Goal: Find specific page/section: Find specific page/section

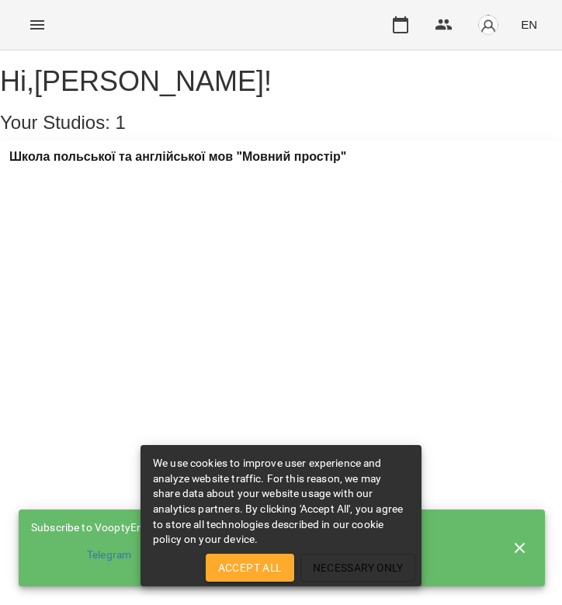
click at [40, 29] on icon "Menu" at bounding box center [37, 24] width 14 height 9
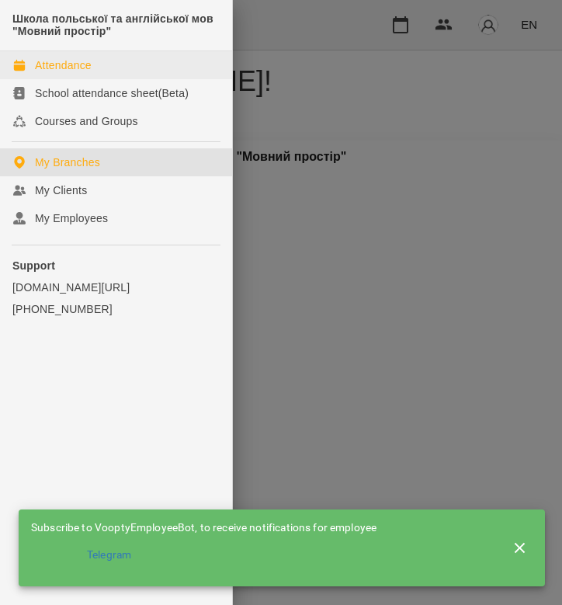
click at [106, 68] on link "Attendance" at bounding box center [116, 65] width 232 height 28
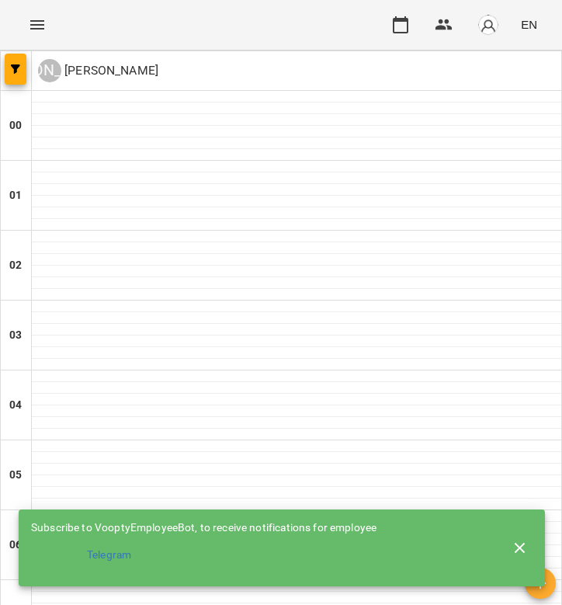
click at [37, 26] on icon "Menu" at bounding box center [37, 25] width 19 height 19
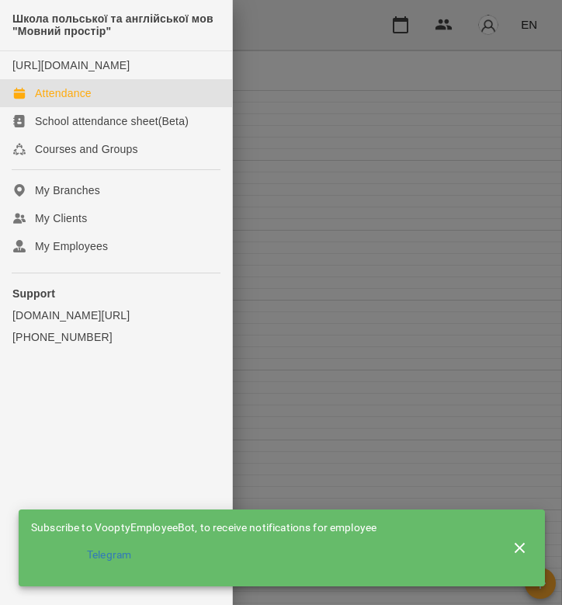
click at [292, 91] on div at bounding box center [281, 302] width 562 height 605
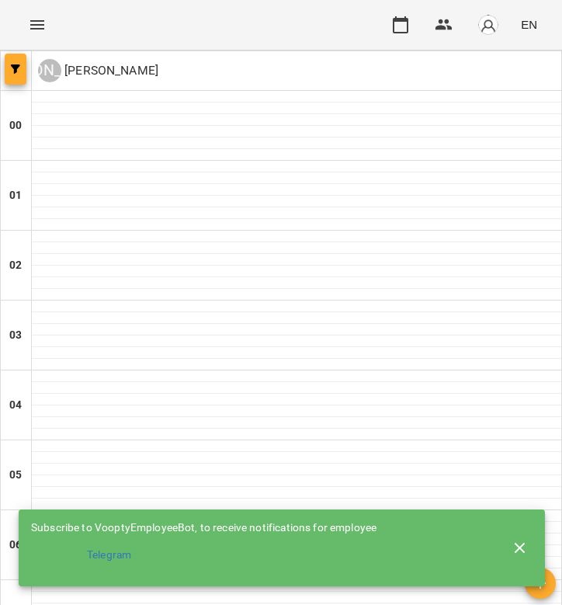
click at [20, 68] on span "button" at bounding box center [16, 68] width 22 height 9
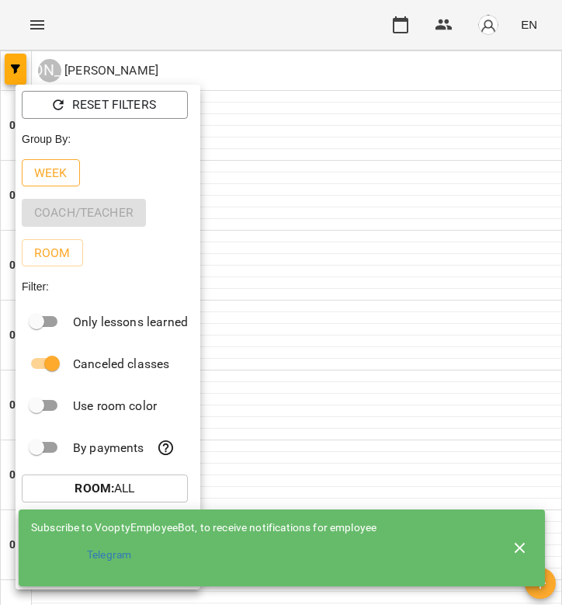
click at [60, 174] on p "Week" at bounding box center [50, 173] width 33 height 19
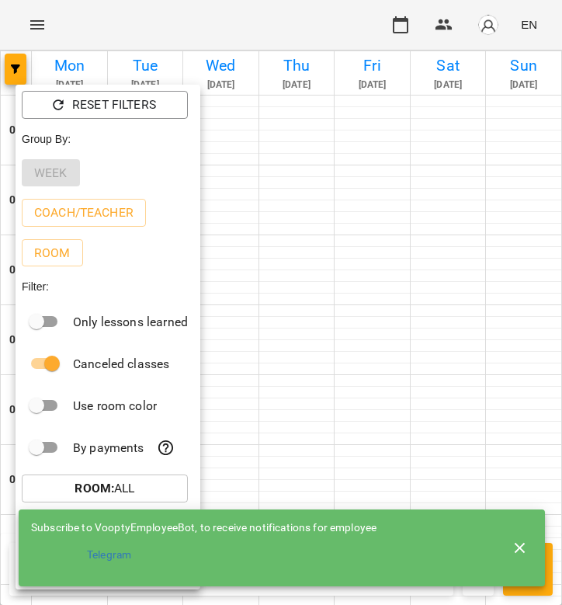
click at [276, 166] on div at bounding box center [281, 302] width 562 height 605
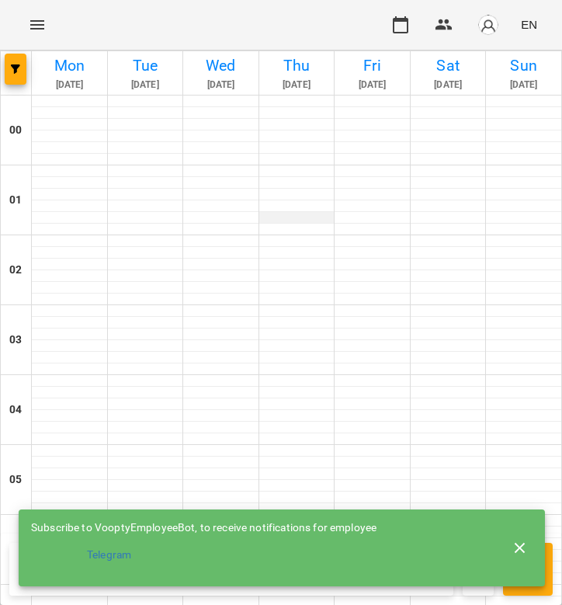
scroll to position [12, 0]
click at [264, 212] on div at bounding box center [296, 218] width 75 height 12
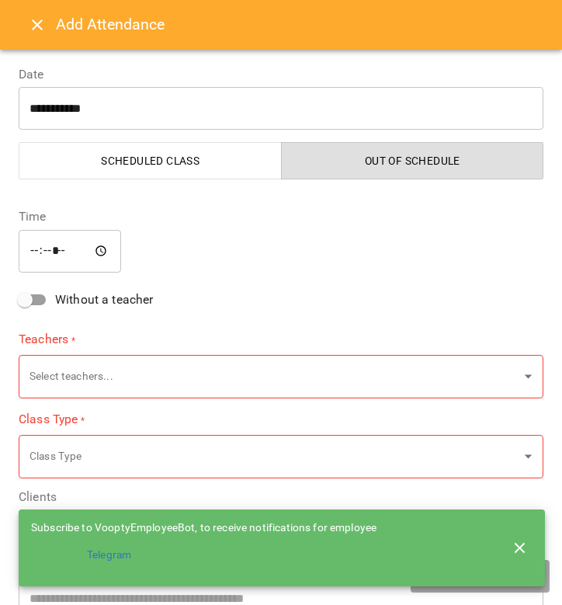
type input "**********"
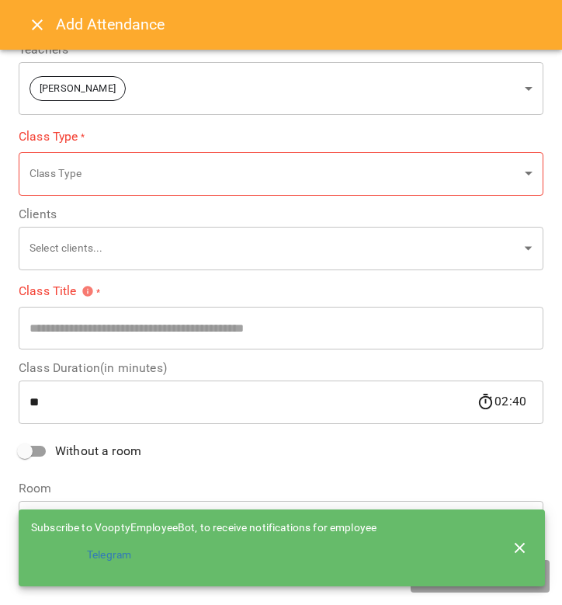
scroll to position [286, 0]
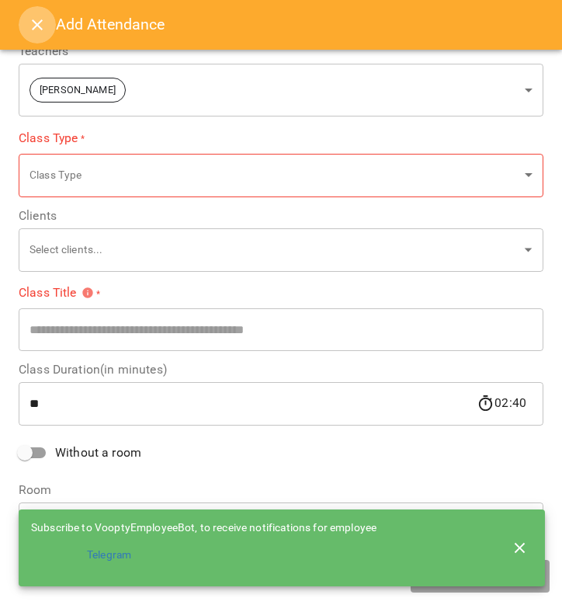
click at [39, 19] on icon "Close" at bounding box center [37, 25] width 19 height 19
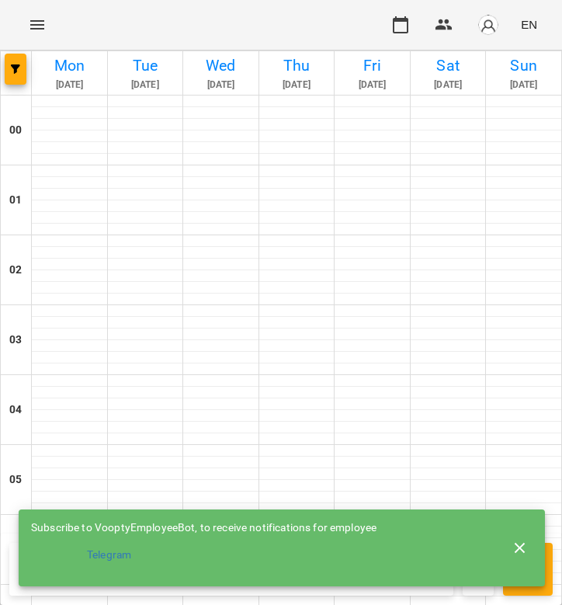
scroll to position [1186, 0]
click at [517, 546] on icon "button" at bounding box center [520, 547] width 11 height 11
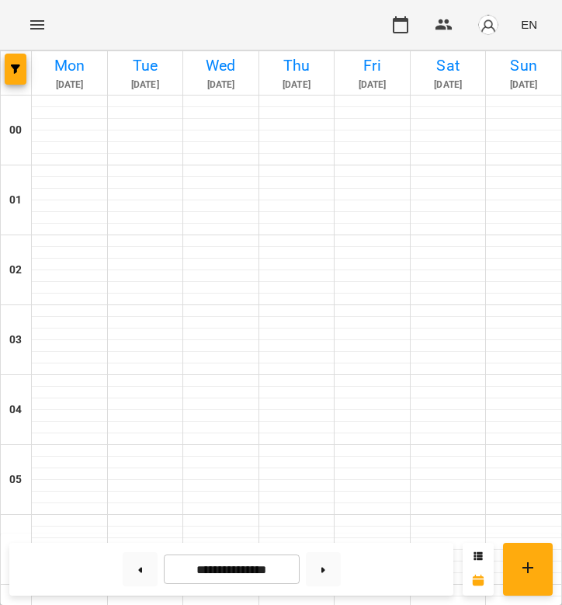
scroll to position [584, 0]
